Goal: Navigation & Orientation: Find specific page/section

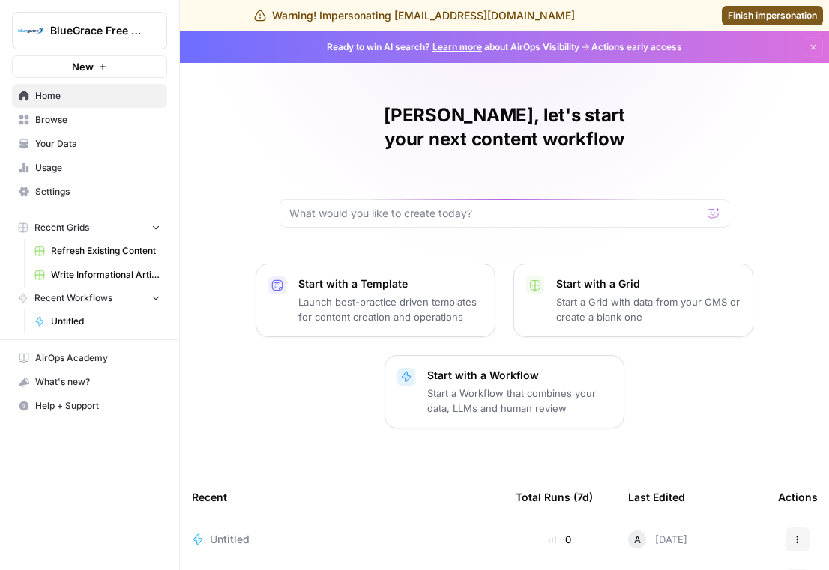
click at [90, 129] on link "Browse" at bounding box center [89, 120] width 155 height 24
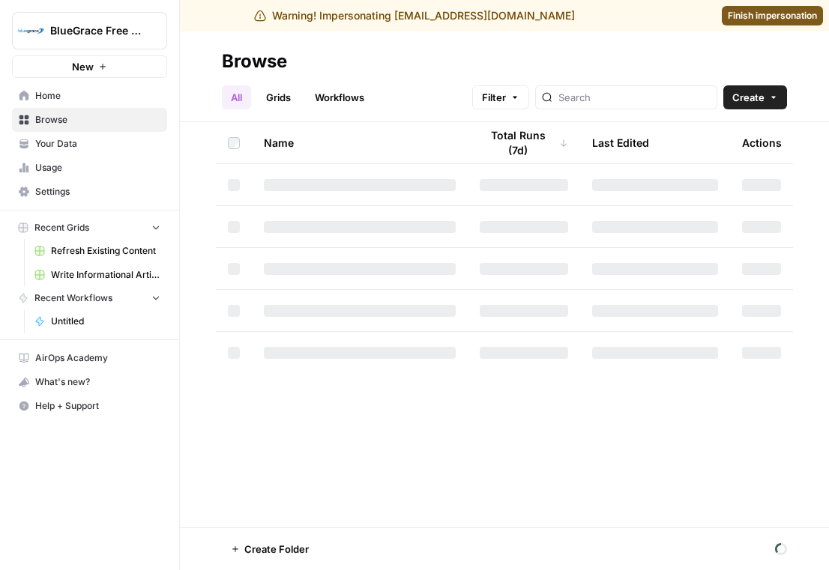
click at [99, 169] on span "Usage" at bounding box center [97, 167] width 125 height 13
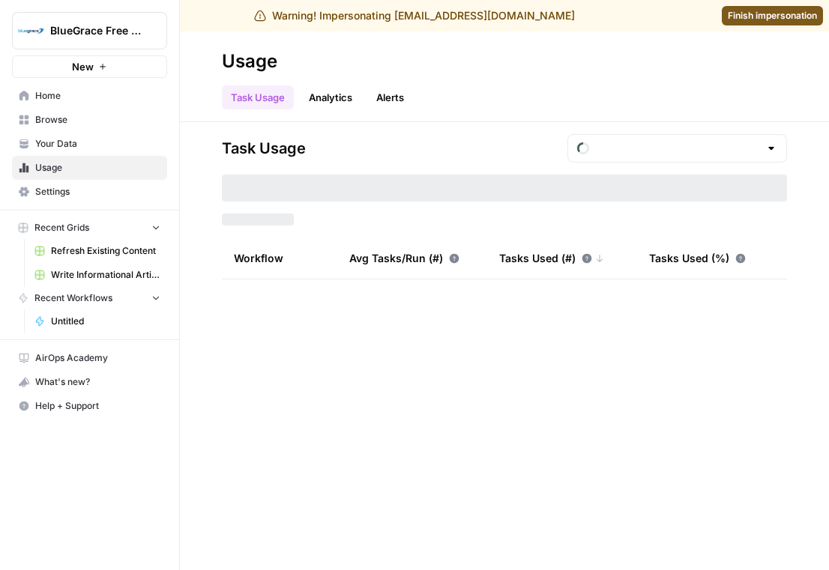
type input "August Included Tasks"
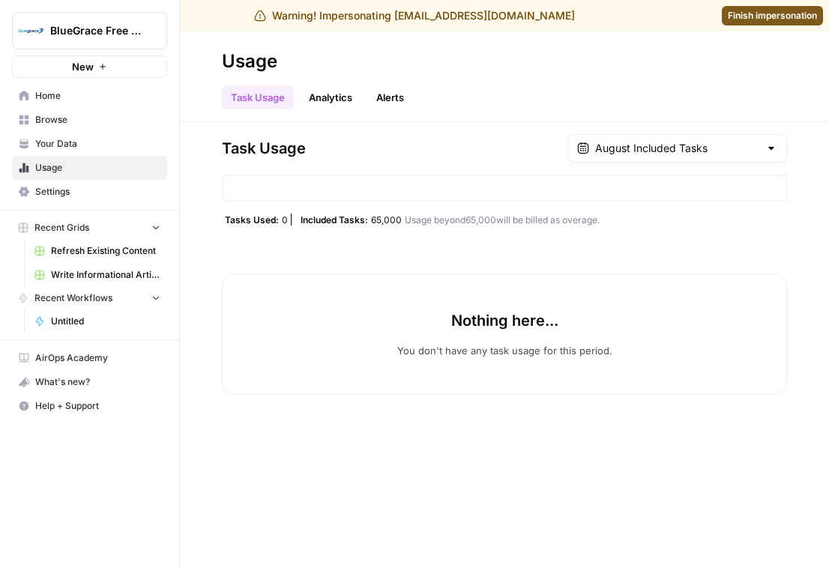
click at [103, 148] on span "Your Data" at bounding box center [97, 143] width 125 height 13
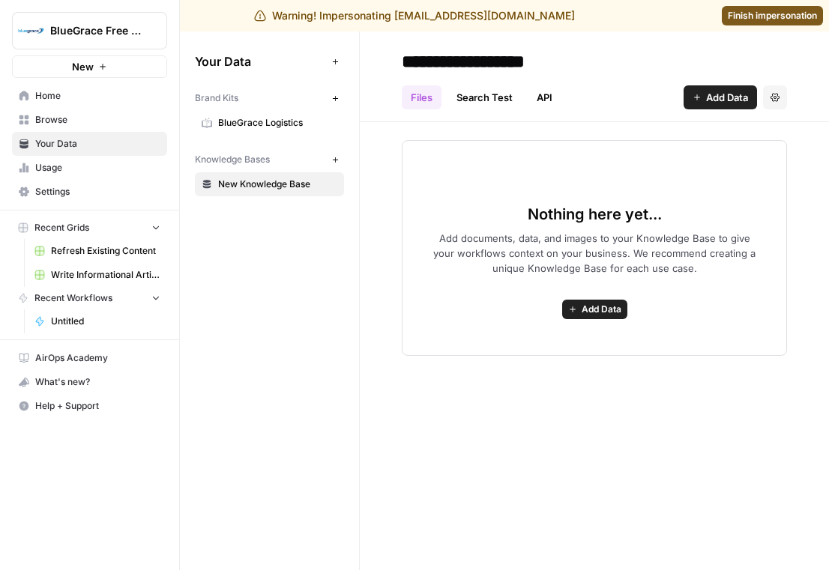
click at [103, 195] on span "Settings" at bounding box center [97, 191] width 125 height 13
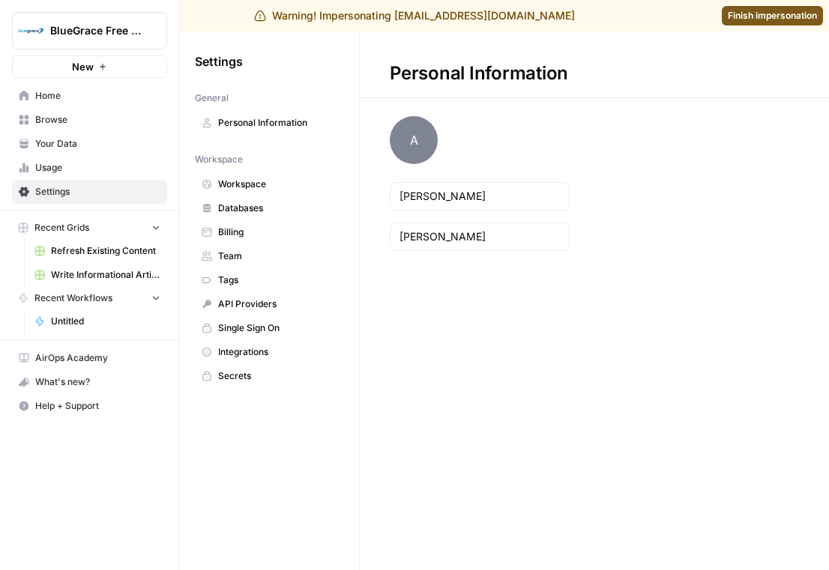
click at [264, 186] on span "Workspace" at bounding box center [277, 184] width 119 height 13
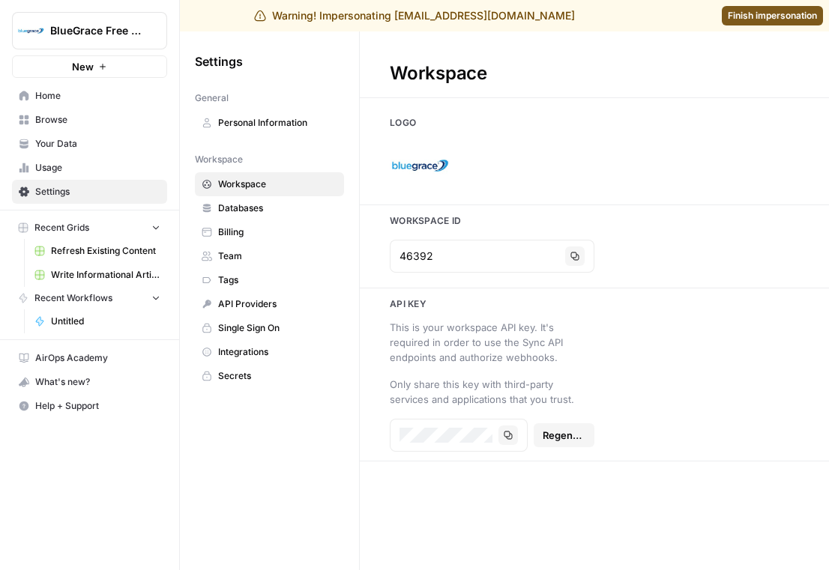
click at [268, 198] on link "Databases" at bounding box center [269, 208] width 149 height 24
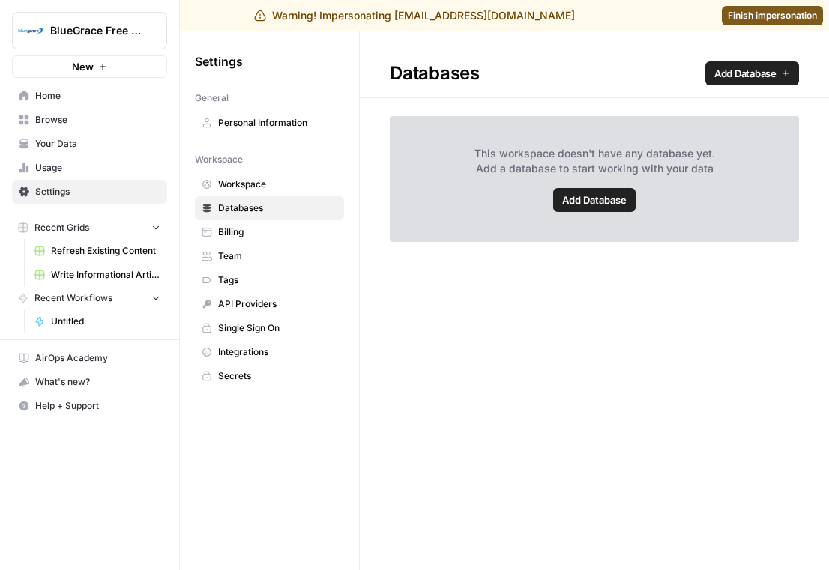
click at [258, 112] on link "Personal Information" at bounding box center [269, 123] width 149 height 24
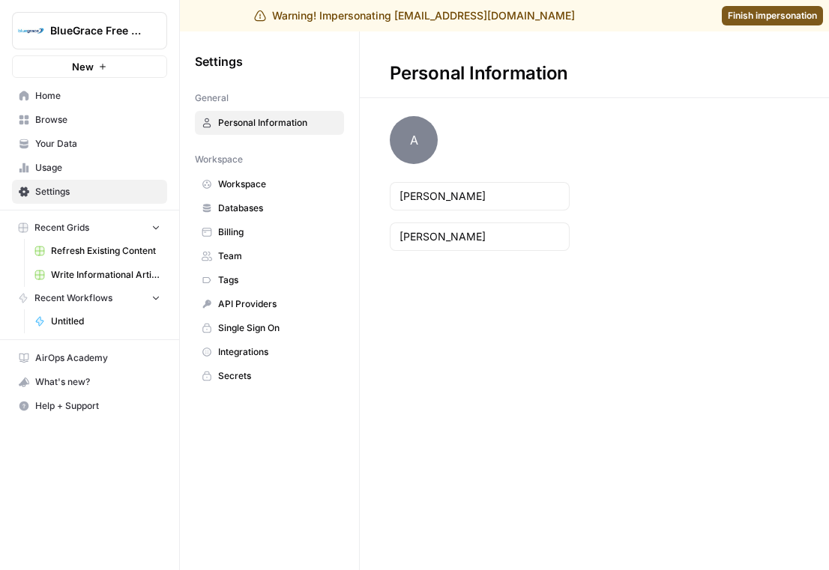
click at [124, 37] on span "BlueGrace Free Trial Workspace" at bounding box center [95, 30] width 91 height 15
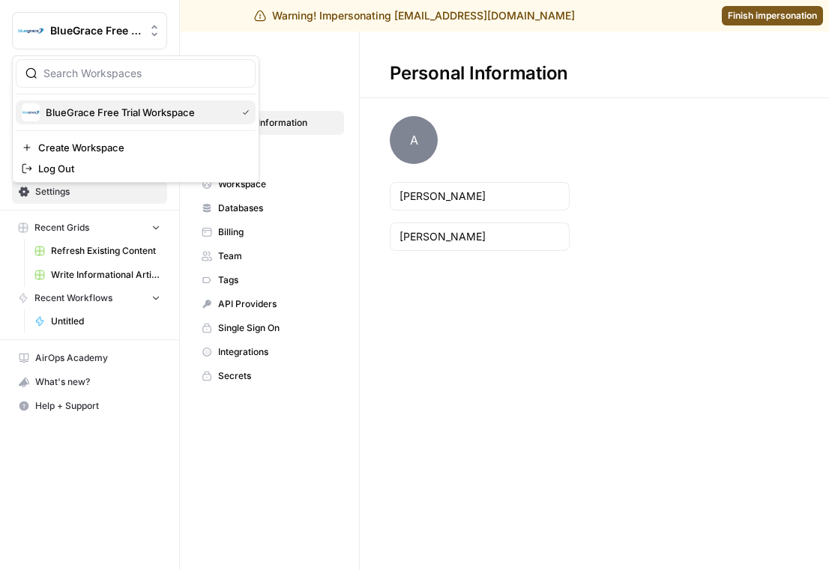
click at [139, 115] on span "BlueGrace Free Trial Workspace" at bounding box center [138, 112] width 184 height 15
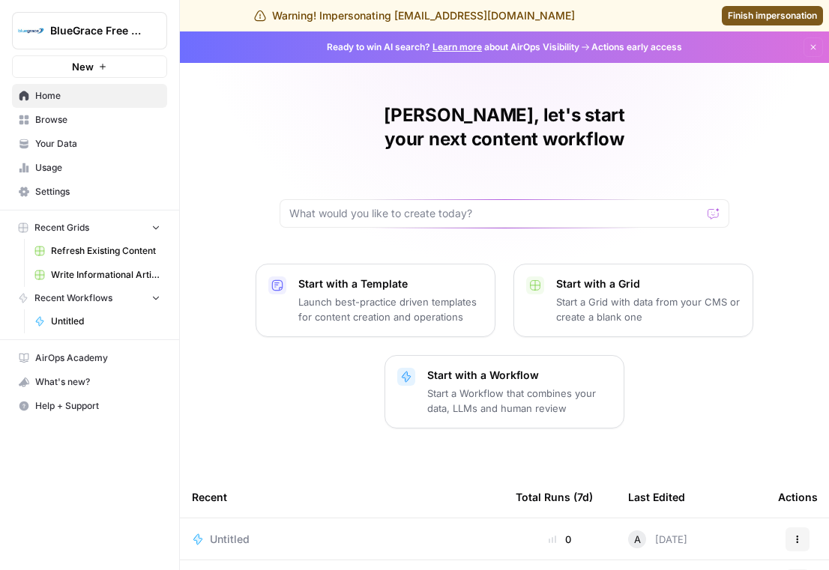
click at [780, 3] on div "Warning! Impersonating [EMAIL_ADDRESS][DOMAIN_NAME] Finish impersonation" at bounding box center [414, 15] width 829 height 31
click at [782, 7] on link "Finish impersonation" at bounding box center [772, 15] width 101 height 19
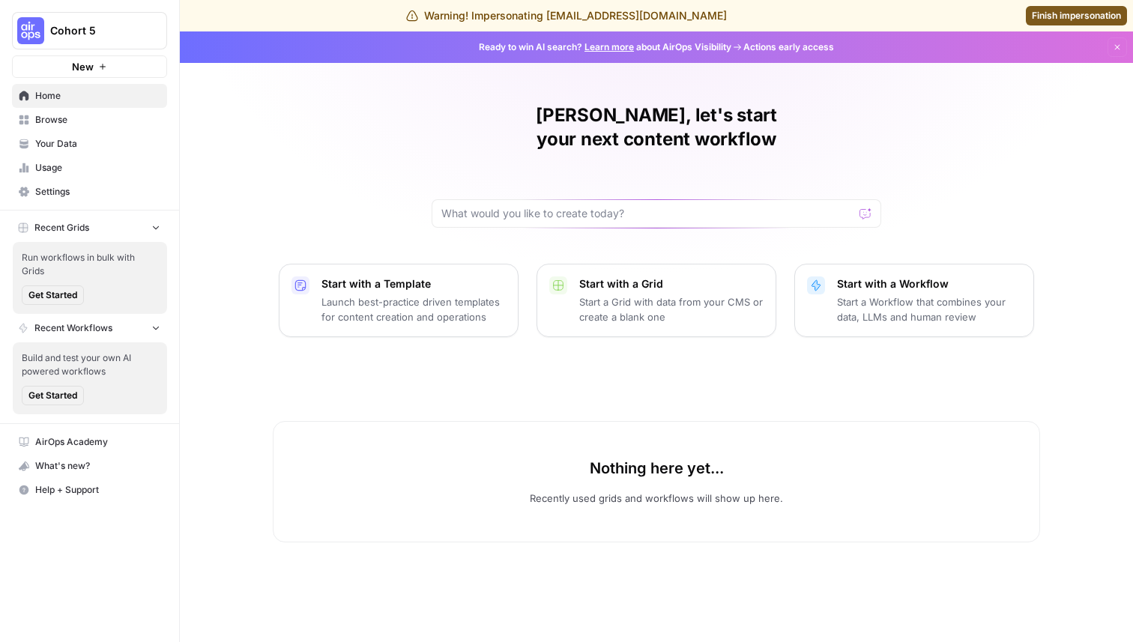
click at [1070, 15] on span "Finish impersonation" at bounding box center [1076, 15] width 89 height 13
